Goal: Task Accomplishment & Management: Book appointment/travel/reservation

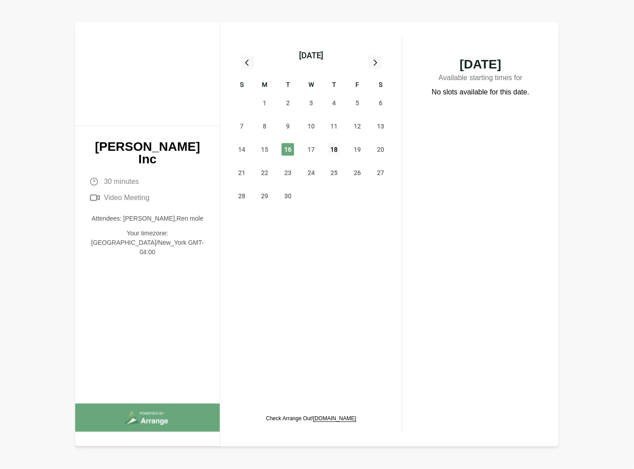
drag, startPoint x: 341, startPoint y: 151, endPoint x: 332, endPoint y: 151, distance: 9.0
click at [341, 151] on div "18" at bounding box center [334, 149] width 23 height 23
click at [339, 148] on span "18" at bounding box center [334, 149] width 13 height 13
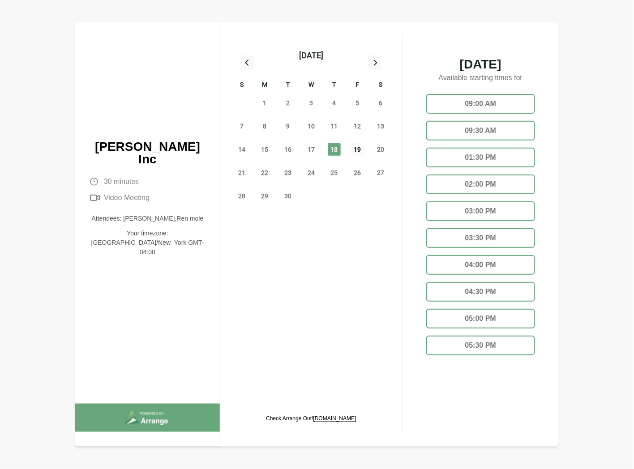
click at [355, 149] on span "19" at bounding box center [357, 149] width 13 height 13
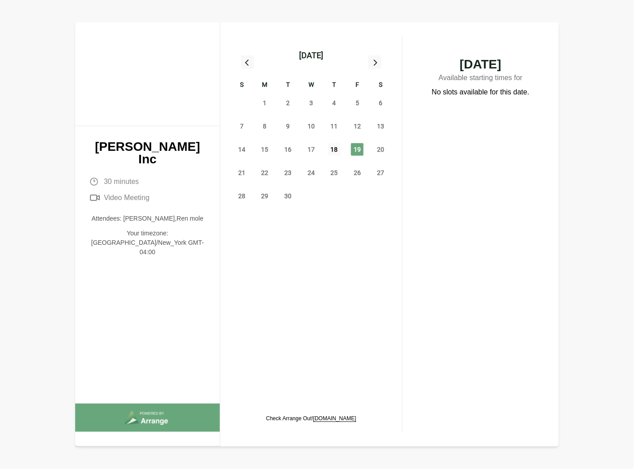
click at [336, 150] on span "18" at bounding box center [334, 149] width 13 height 13
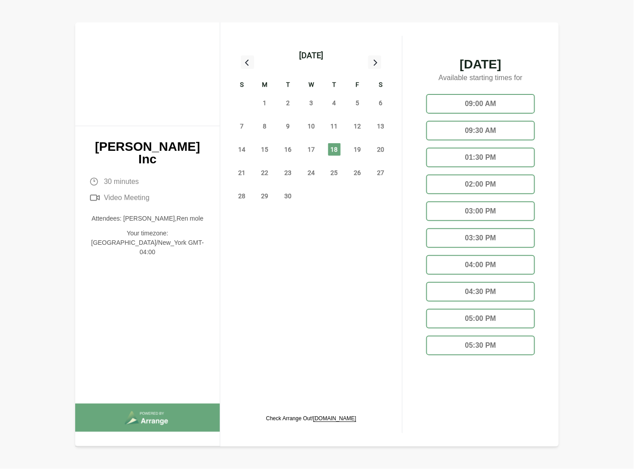
click at [491, 205] on div "03:00 PM" at bounding box center [480, 211] width 108 height 20
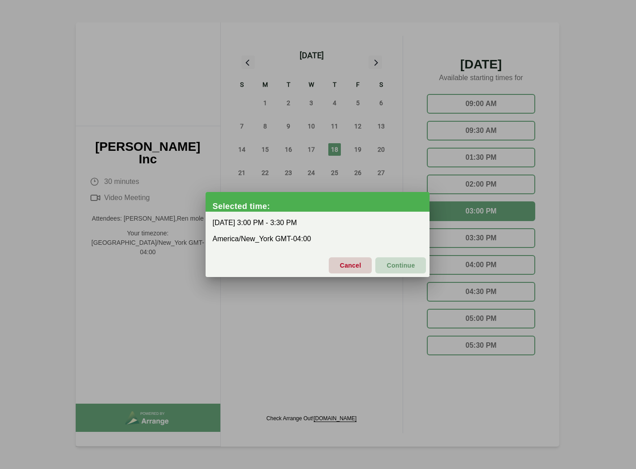
click at [409, 269] on span "Continue" at bounding box center [400, 265] width 29 height 19
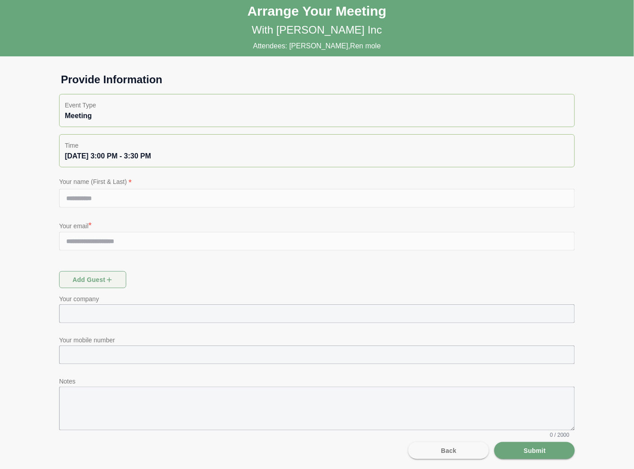
scroll to position [2, 0]
click at [550, 453] on button "Submit" at bounding box center [534, 450] width 81 height 17
